Goal: Task Accomplishment & Management: Manage account settings

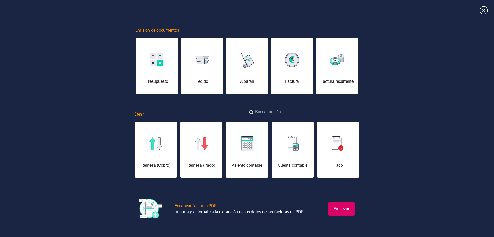
scroll to position [0, 26]
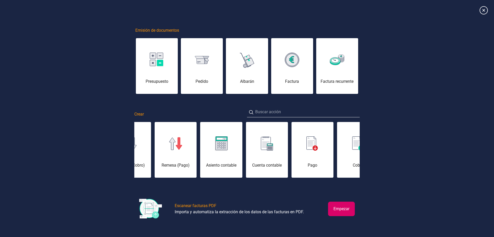
click at [342, 210] on button "Empezar" at bounding box center [341, 208] width 27 height 14
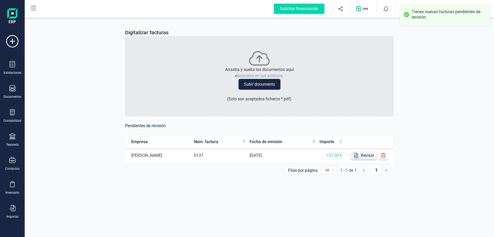
click at [363, 155] on button "Revisar" at bounding box center [364, 155] width 27 height 8
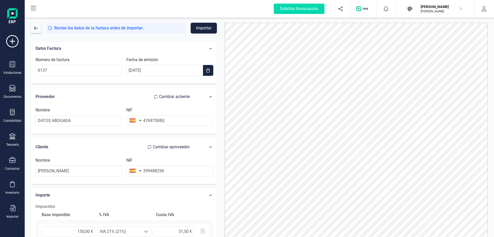
click at [175, 95] on span "Cambiar a cliente" at bounding box center [174, 96] width 31 height 6
type input "[PERSON_NAME]"
type input "39948825X"
type input "DATOS ABOGADA"
type input "47697508Q"
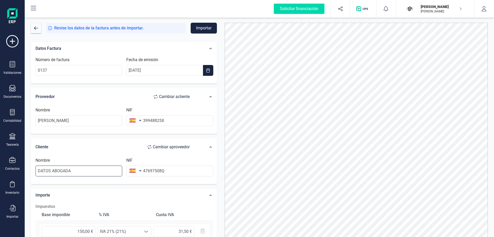
drag, startPoint x: 99, startPoint y: 171, endPoint x: -5, endPoint y: 168, distance: 104.5
click at [0, 168] on html "Solicitar financiación Importaciones completadas 0 / 0 [PERSON_NAME] [PERSON_NA…" at bounding box center [247, 123] width 494 height 247
click at [183, 169] on input "47697508Q" at bounding box center [169, 170] width 87 height 11
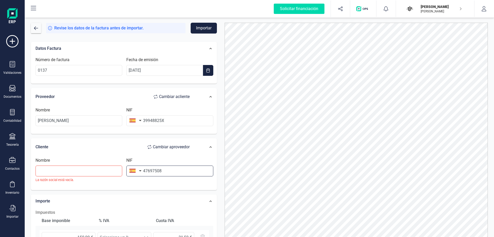
type input "47697508Q"
click at [89, 168] on input "text" at bounding box center [79, 170] width 87 height 11
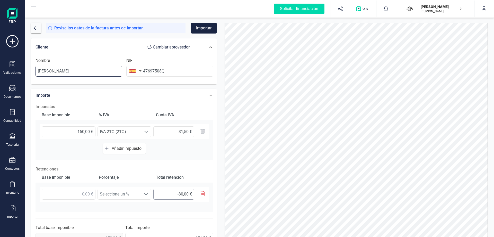
scroll to position [103, 0]
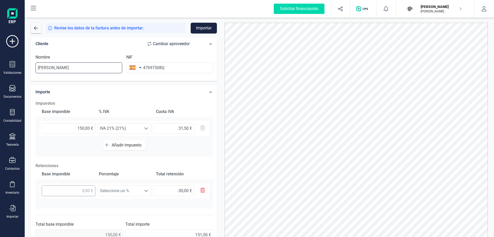
type input "[PERSON_NAME]"
click at [80, 187] on input "text" at bounding box center [69, 190] width 54 height 11
type input "1,00 €"
type input "0,20 €"
type input "15,00 €"
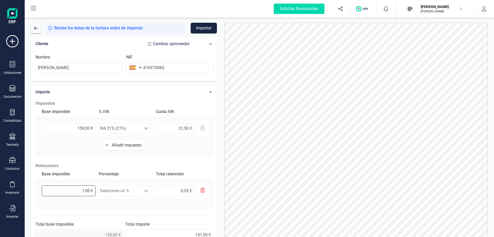
type input "3,00 €"
type input "150,00 €"
drag, startPoint x: 142, startPoint y: 200, endPoint x: 141, endPoint y: 193, distance: 7.3
click at [142, 199] on div "150,00 € Seleccione un % Seleccione un % 30,00 €" at bounding box center [125, 192] width 178 height 19
click at [141, 192] on span "Seleccione un %" at bounding box center [120, 190] width 44 height 10
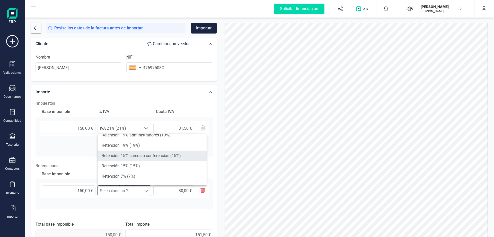
scroll to position [51, 0]
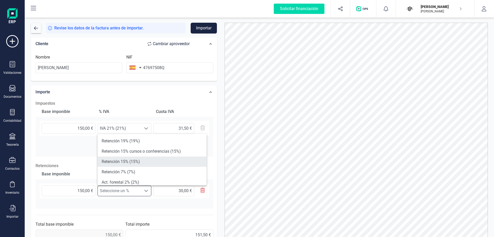
click at [152, 162] on li "Retención 15% (15%)" at bounding box center [152, 161] width 109 height 10
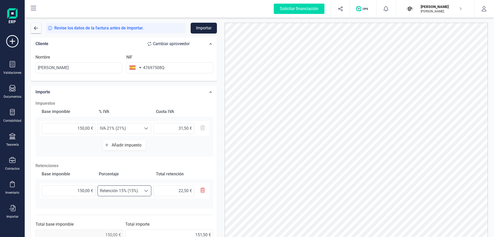
click at [134, 191] on span "Retención 15% (15%)" at bounding box center [120, 190] width 44 height 10
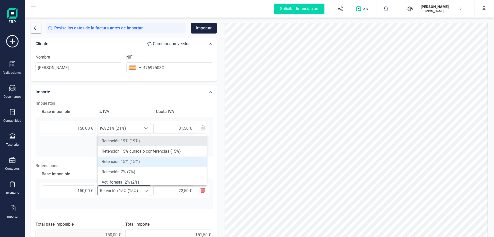
click at [157, 143] on li "Retención 19% (19%)" at bounding box center [152, 141] width 109 height 10
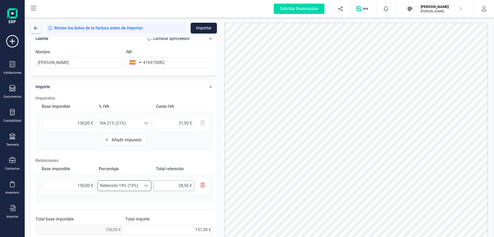
scroll to position [113, 0]
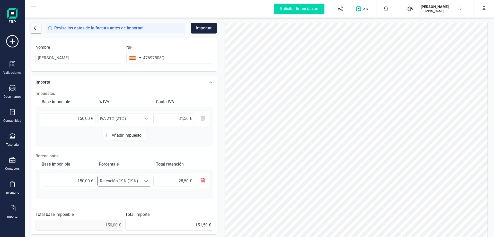
click at [181, 194] on div "Base imponible Porcentaje Total retención 150,00 € Seleccione un % Retención 19…" at bounding box center [125, 179] width 178 height 40
click at [183, 197] on div "Base imponible Porcentaje Total retención 150,00 € Seleccione un % Retención 19…" at bounding box center [125, 179] width 178 height 40
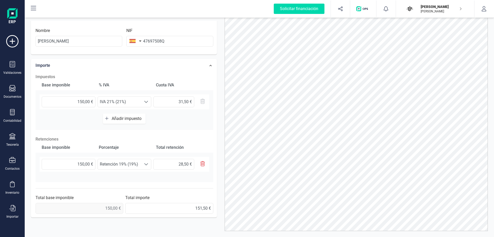
scroll to position [26, 0]
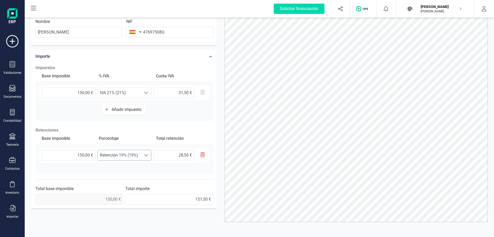
click at [150, 156] on div at bounding box center [146, 155] width 10 height 10
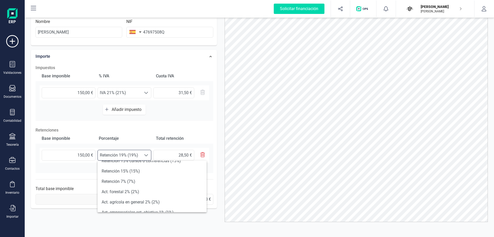
scroll to position [55, 0]
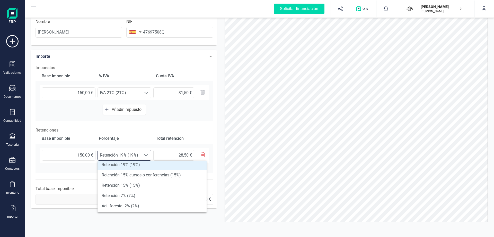
click at [190, 127] on p "Retenciones" at bounding box center [125, 130] width 178 height 6
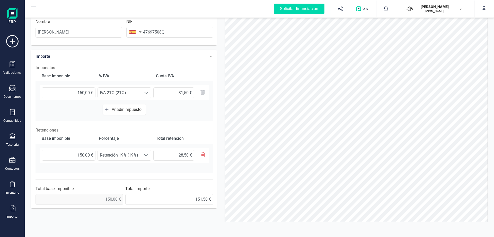
click at [195, 128] on p "Retenciones" at bounding box center [125, 130] width 178 height 6
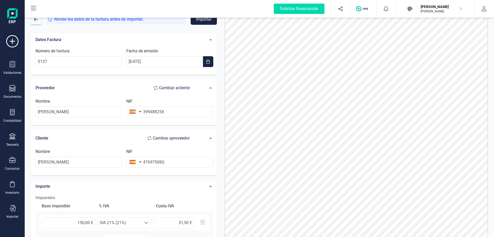
scroll to position [0, 0]
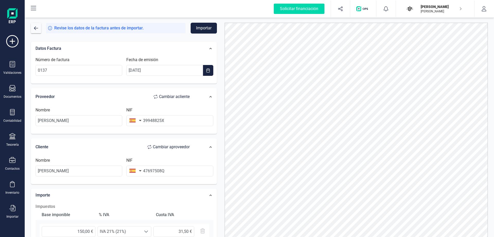
click at [207, 29] on button "Importar" at bounding box center [204, 28] width 26 height 11
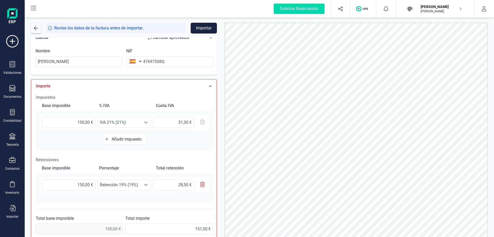
scroll to position [119, 0]
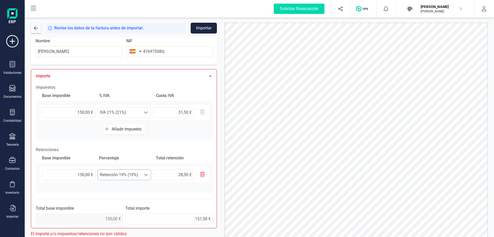
click at [137, 173] on span "Retención 19% (19%)" at bounding box center [119, 174] width 43 height 10
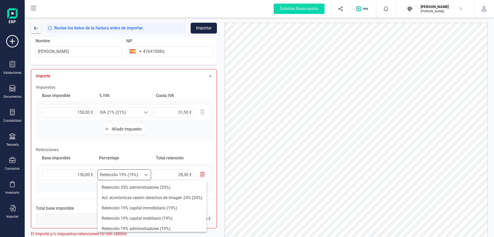
click at [155, 140] on div "Base imponible % IVA Cuota IVA 150,00 € Seleccione un % IVA 21% (21%) IVA 21% (…" at bounding box center [124, 115] width 177 height 50
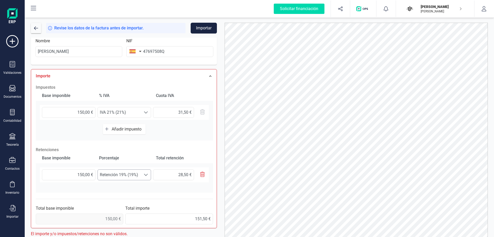
click at [134, 173] on span "Retención 19% (19%)" at bounding box center [119, 174] width 43 height 10
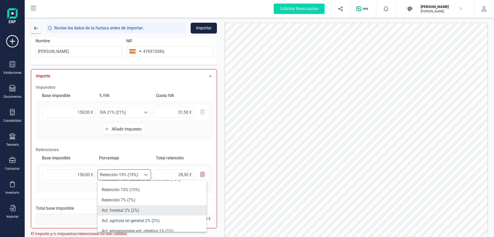
scroll to position [0, 0]
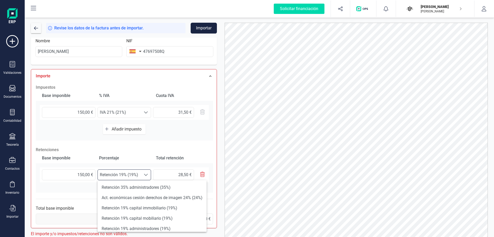
click at [142, 173] on div at bounding box center [146, 174] width 10 height 10
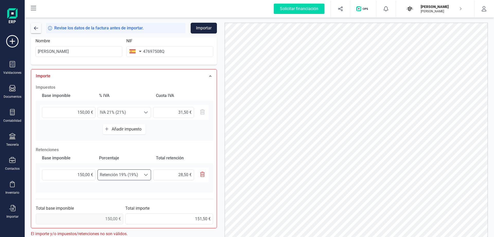
click at [142, 173] on div at bounding box center [146, 174] width 10 height 10
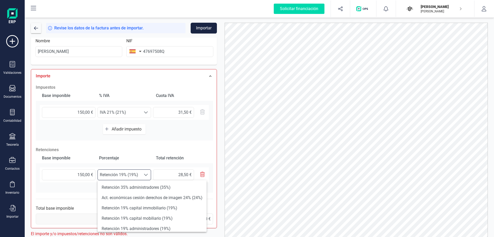
click at [203, 126] on div "Base imponible % IVA Cuota IVA 150,00 € Seleccione un % IVA 21% (21%) IVA 21% (…" at bounding box center [124, 115] width 177 height 50
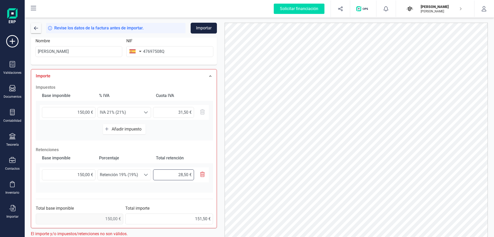
click at [181, 173] on input "28,50 €" at bounding box center [173, 174] width 41 height 11
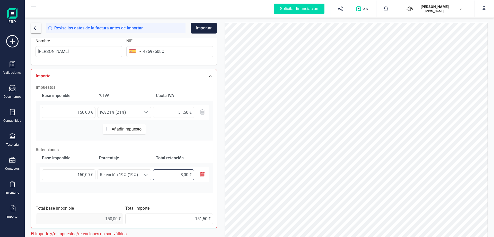
type input "30,00 €"
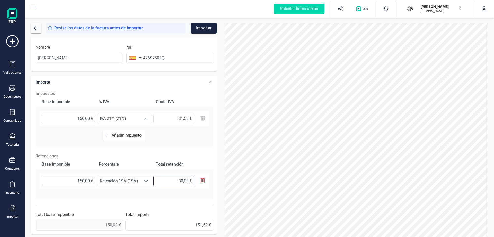
scroll to position [113, 0]
click at [212, 27] on button "Importar" at bounding box center [204, 28] width 26 height 11
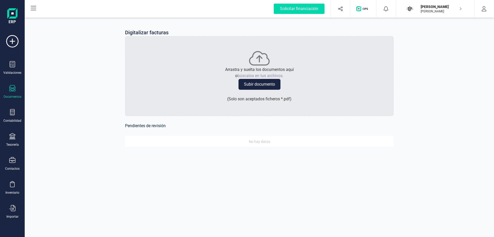
click at [12, 93] on div "Documentos" at bounding box center [12, 92] width 21 height 14
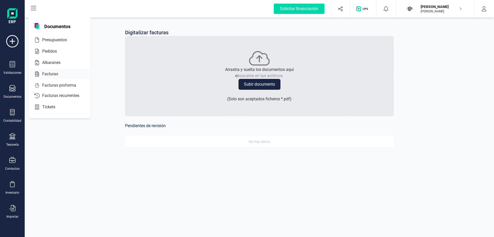
click at [51, 73] on span "Facturas" at bounding box center [53, 74] width 27 height 6
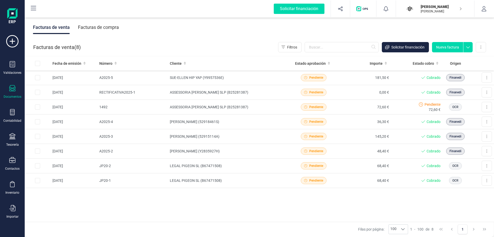
click at [95, 29] on div "Facturas de compra" at bounding box center [98, 27] width 41 height 13
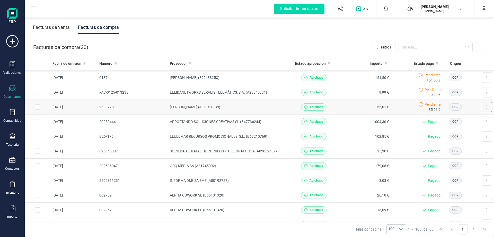
click at [482, 107] on button at bounding box center [487, 107] width 10 height 10
click at [469, 128] on span "Marcar como pagada" at bounding box center [469, 129] width 34 height 5
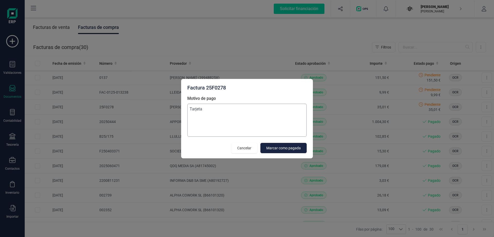
drag, startPoint x: 256, startPoint y: 118, endPoint x: 188, endPoint y: 112, distance: 68.9
click at [188, 112] on textarea "Tarjeta" at bounding box center [246, 119] width 119 height 33
type textarea "Efectivo"
click at [294, 147] on span "Marcar como pagada" at bounding box center [283, 147] width 34 height 5
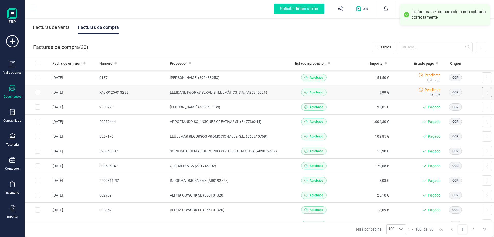
click at [483, 90] on button at bounding box center [487, 92] width 10 height 10
click at [458, 113] on span "Marcar como pagada" at bounding box center [469, 115] width 34 height 5
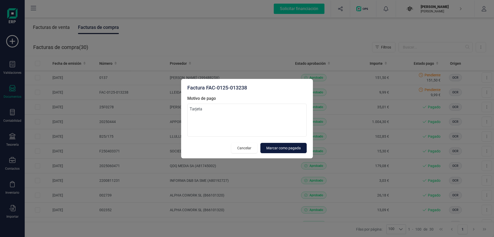
type textarea "Tarjeta"
click at [273, 150] on span "Marcar como pagada" at bounding box center [283, 147] width 34 height 5
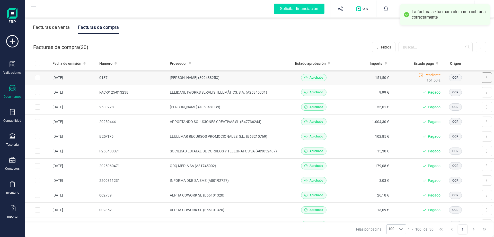
click at [482, 75] on button at bounding box center [487, 77] width 10 height 10
click at [469, 102] on span "Marcar como pagada" at bounding box center [469, 100] width 34 height 5
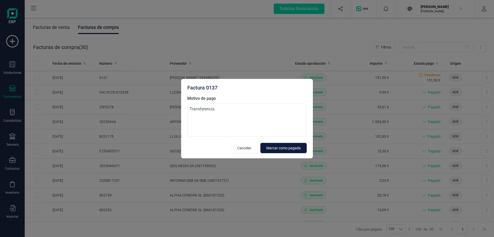
type textarea "Transferencia"
click at [266, 144] on button "Marcar como pagada" at bounding box center [284, 148] width 46 height 10
